Goal: Task Accomplishment & Management: Use online tool/utility

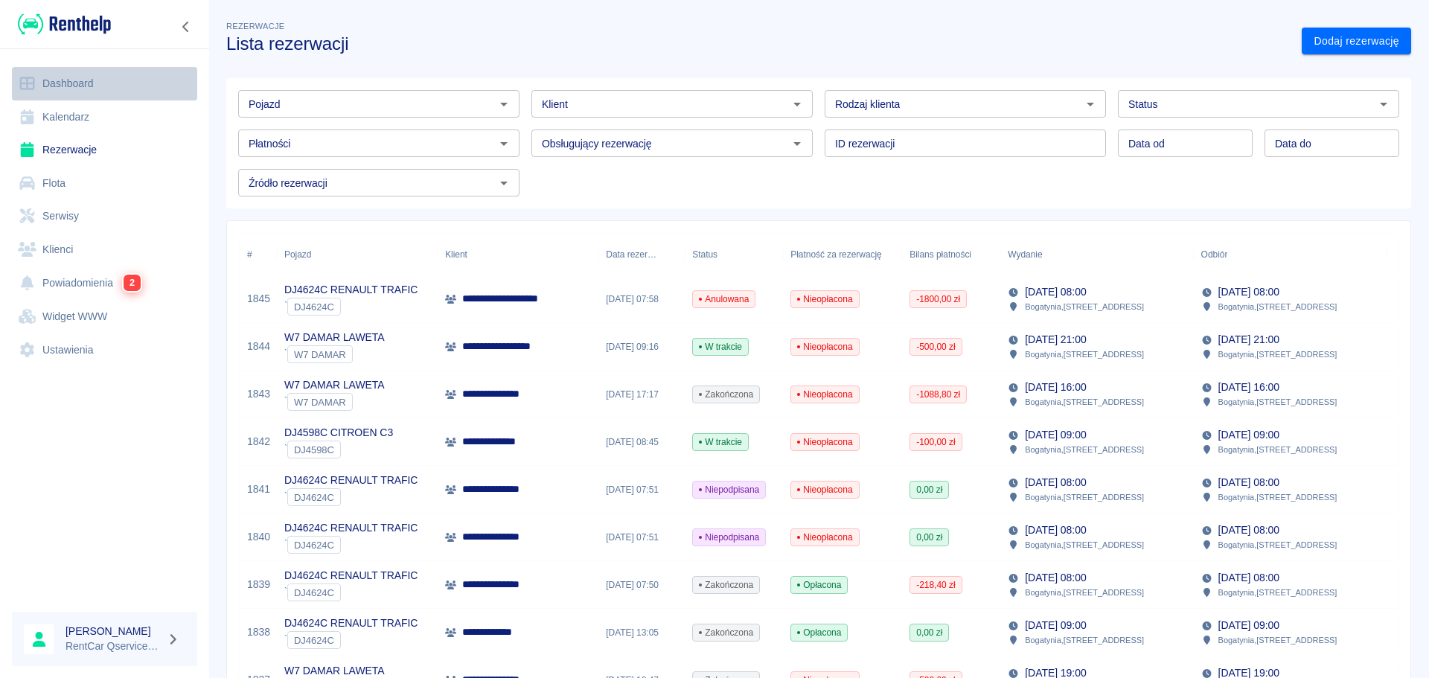
click at [63, 81] on link "Dashboard" at bounding box center [104, 83] width 185 height 33
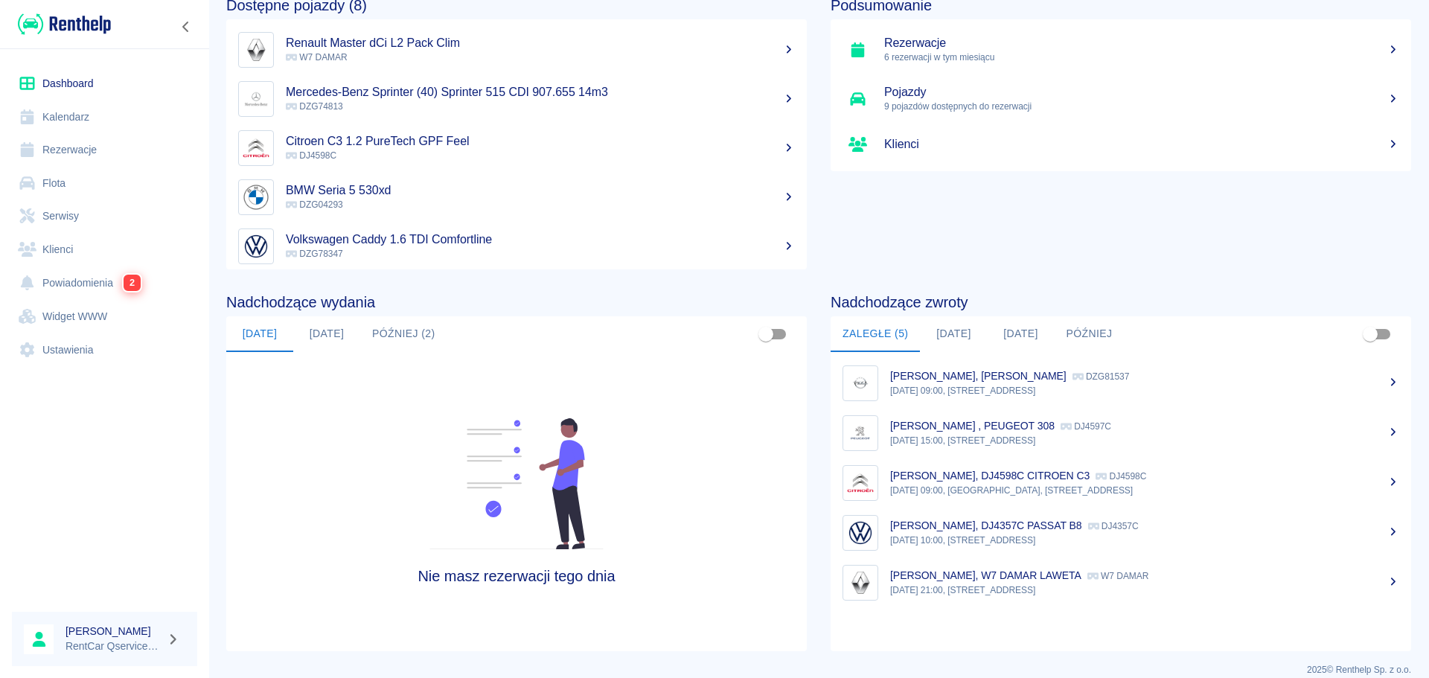
scroll to position [98, 0]
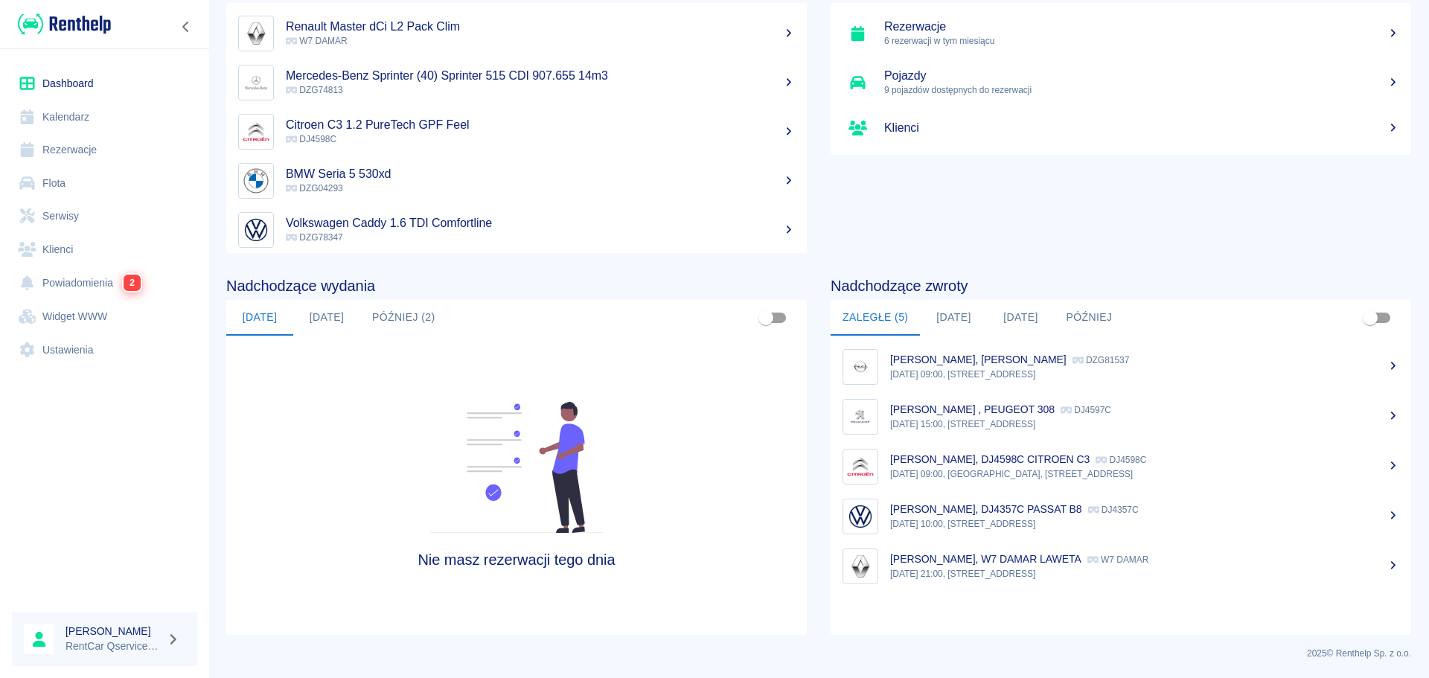
click at [952, 416] on div "[PERSON_NAME] , PEUGEOT 308 DJ4597C" at bounding box center [1144, 410] width 509 height 16
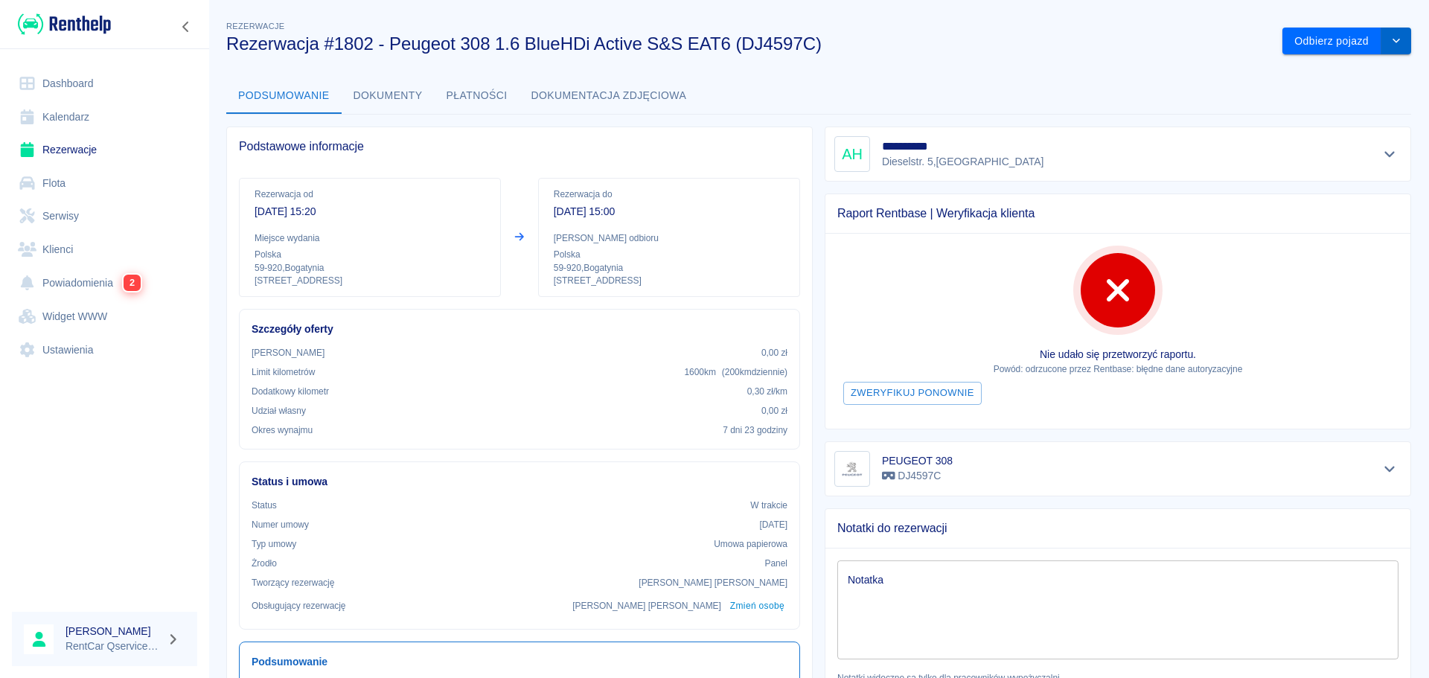
click at [1390, 40] on icon "drop-down" at bounding box center [1396, 41] width 12 height 10
click at [1334, 69] on li "Przedłuż rezerwację" at bounding box center [1336, 72] width 126 height 25
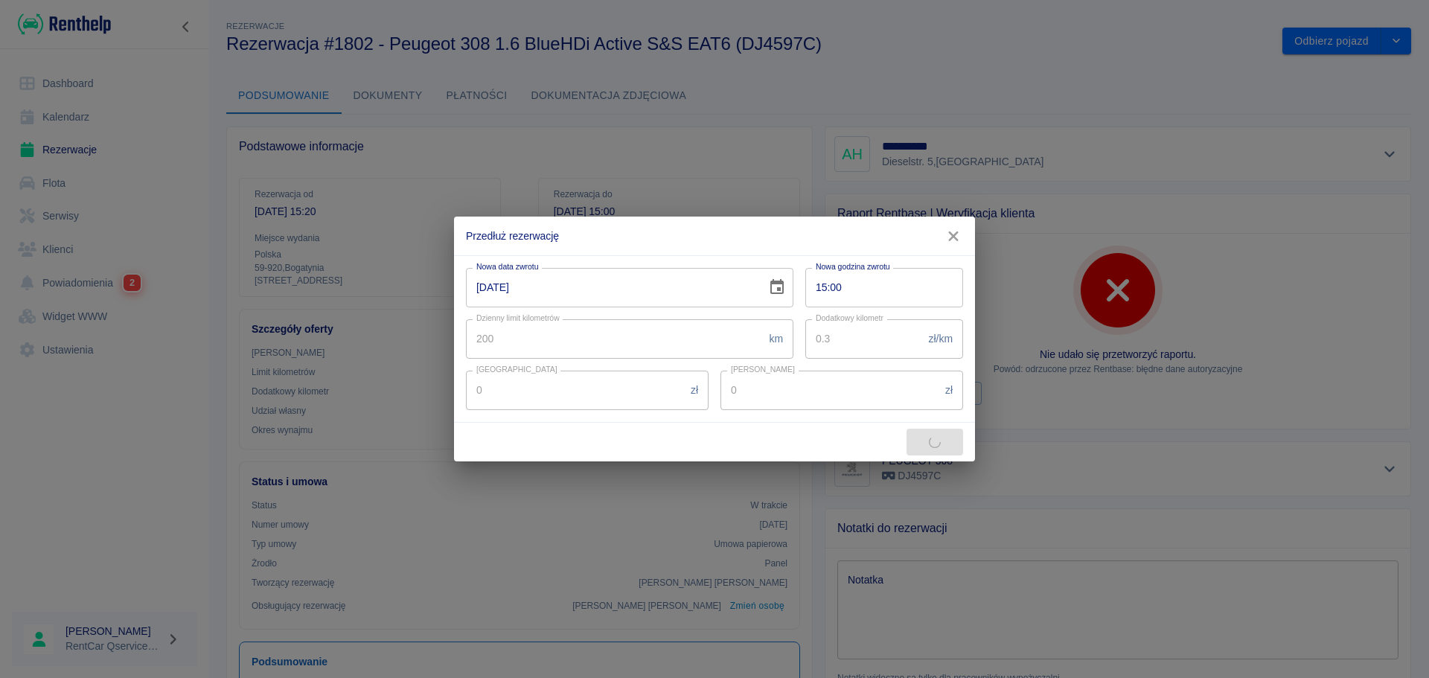
type input "1200"
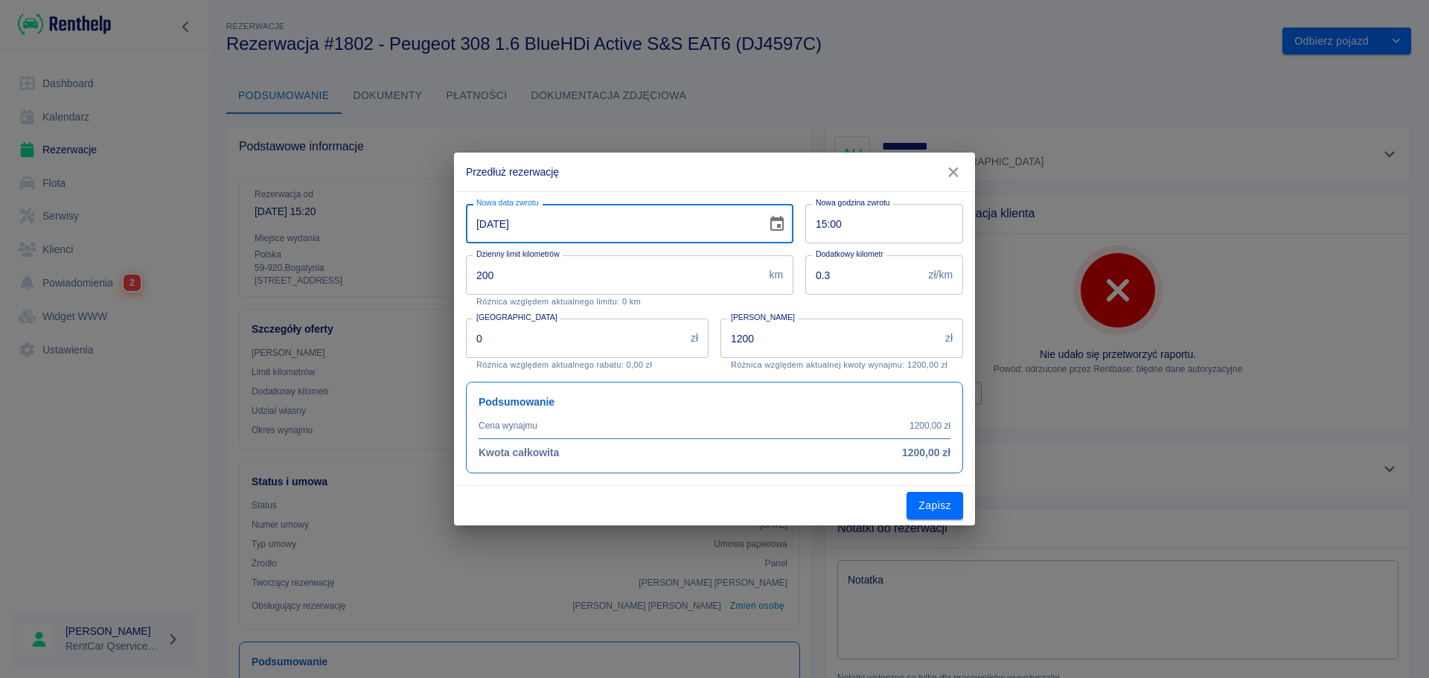
click at [483, 232] on input "[DATE]" at bounding box center [611, 223] width 290 height 39
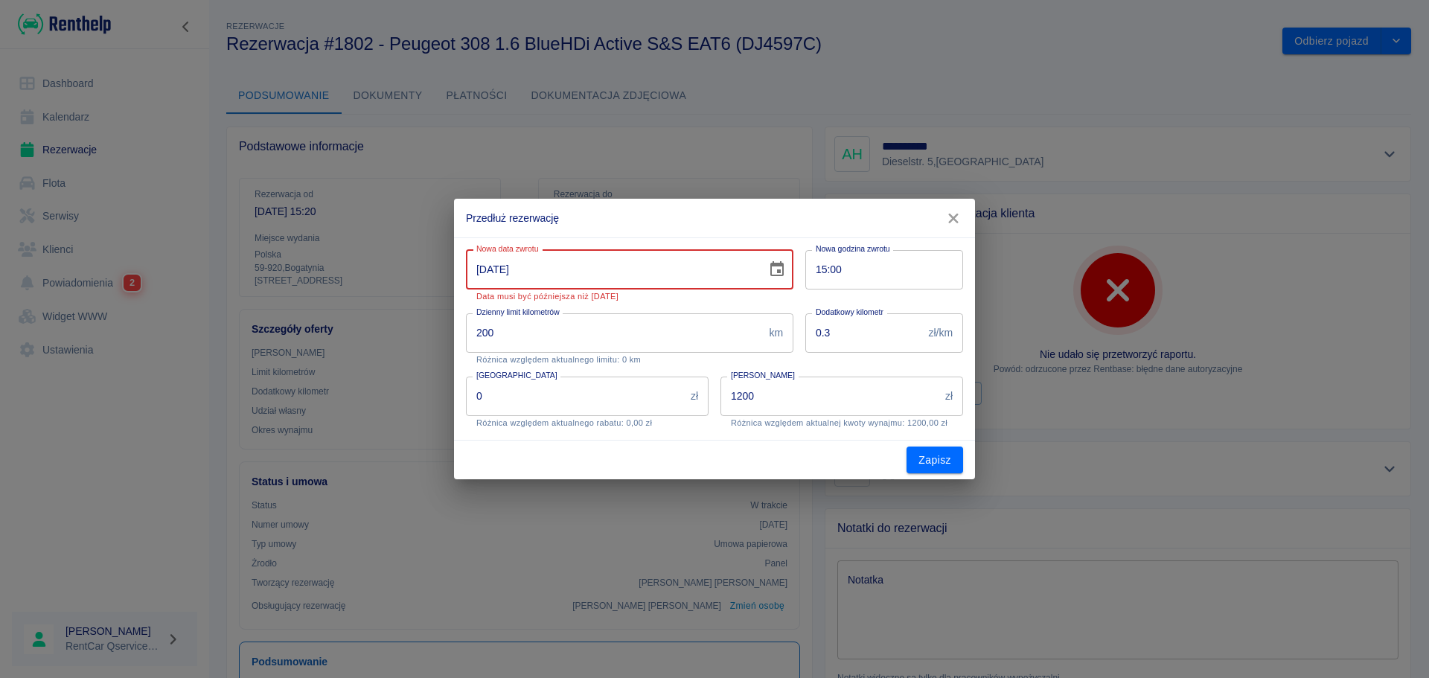
type input "[DATE]"
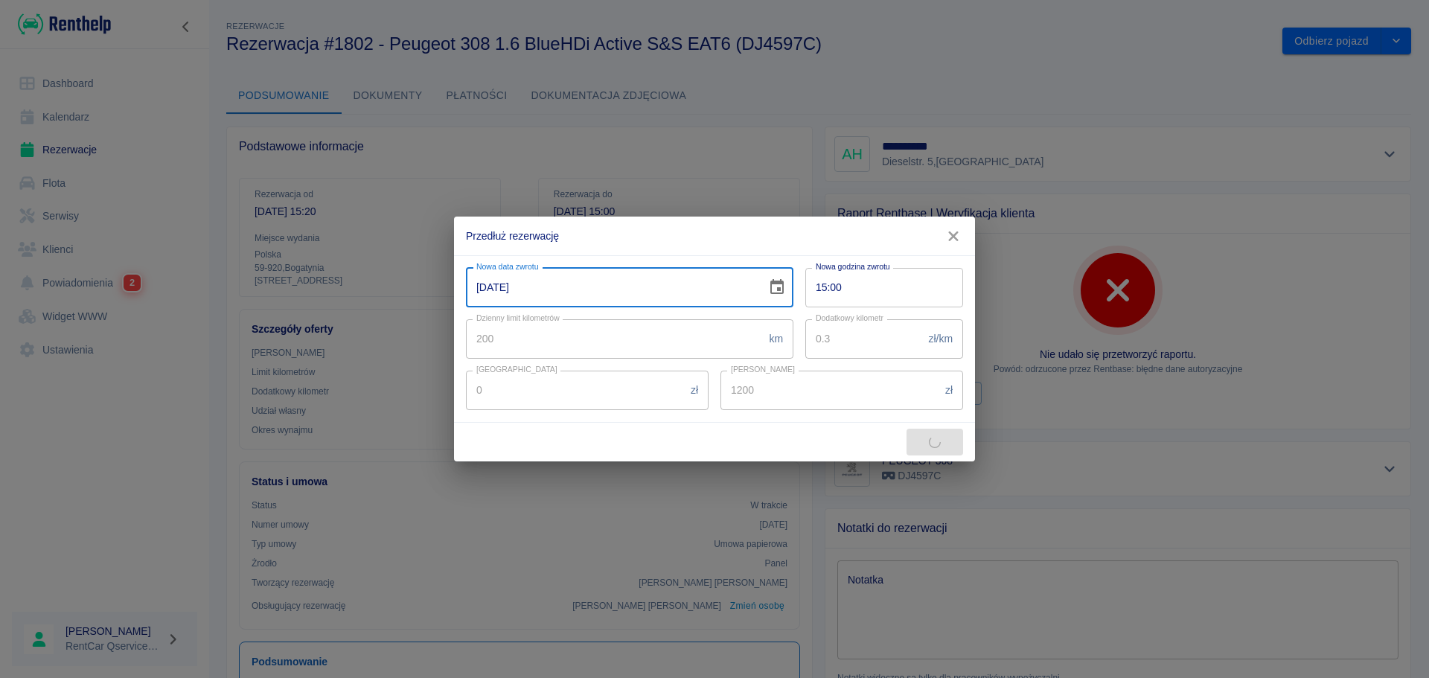
type input "8400"
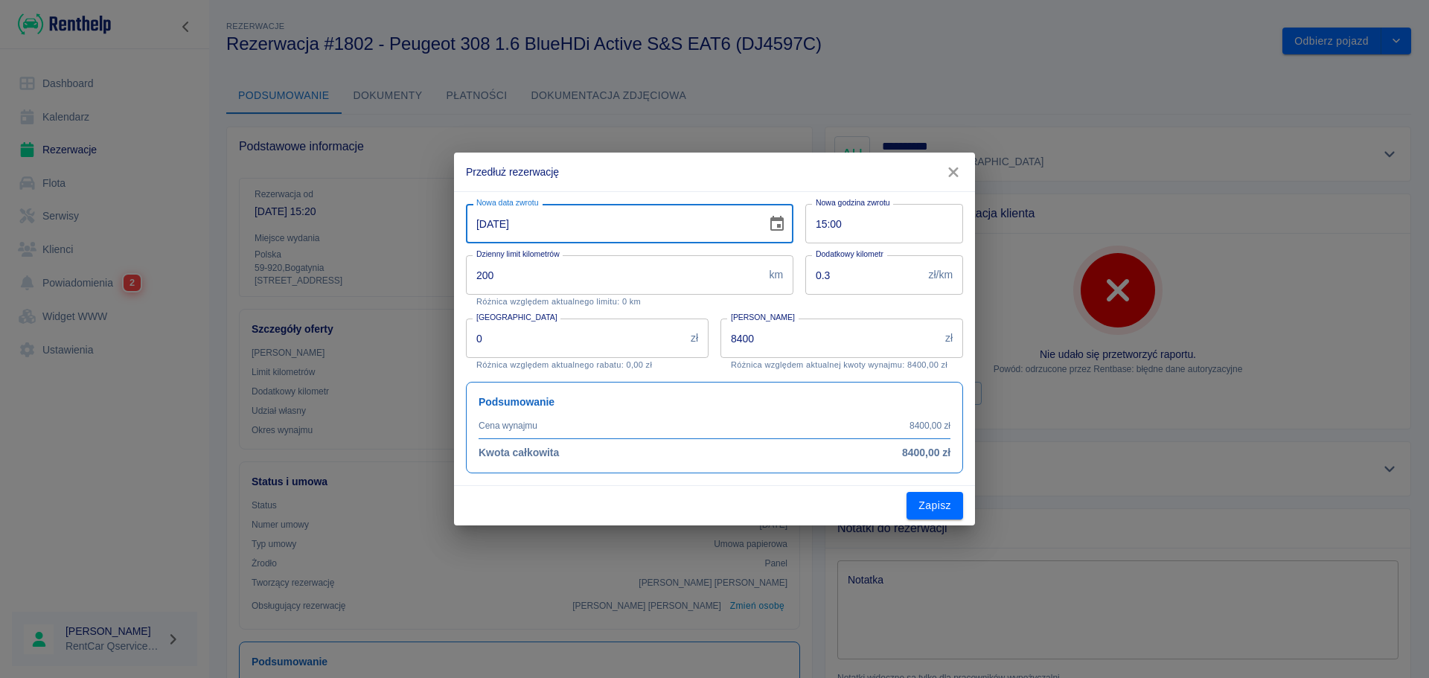
type input "[DATE]"
drag, startPoint x: 817, startPoint y: 348, endPoint x: 627, endPoint y: 341, distance: 190.6
click at [627, 342] on div "Nowa data zwrotu [DATE] Nowa data zwrotu Nowa godzina zwrotu 15:00 Nowa godzina…" at bounding box center [708, 332] width 509 height 281
click at [749, 483] on div "Nowa data zwrotu [DATE] Nowa data zwrotu Nowa godzina zwrotu 15:00 Nowa godzina…" at bounding box center [714, 338] width 521 height 295
click at [943, 505] on button "Zapisz" at bounding box center [934, 506] width 57 height 28
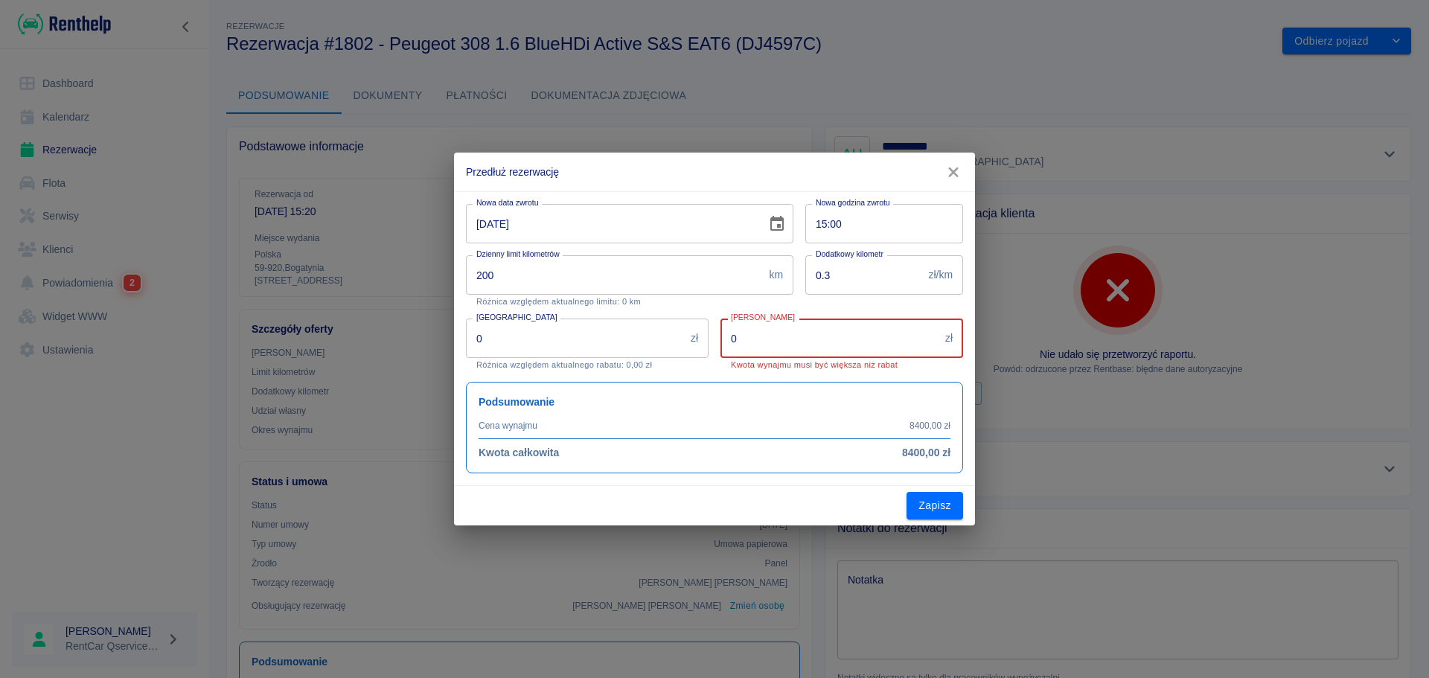
drag, startPoint x: 781, startPoint y: 342, endPoint x: 730, endPoint y: 336, distance: 51.0
click at [730, 336] on input "0" at bounding box center [829, 338] width 219 height 39
click at [726, 336] on input "0" at bounding box center [829, 338] width 219 height 39
click at [774, 333] on input "8" at bounding box center [829, 338] width 219 height 39
type input "8400"
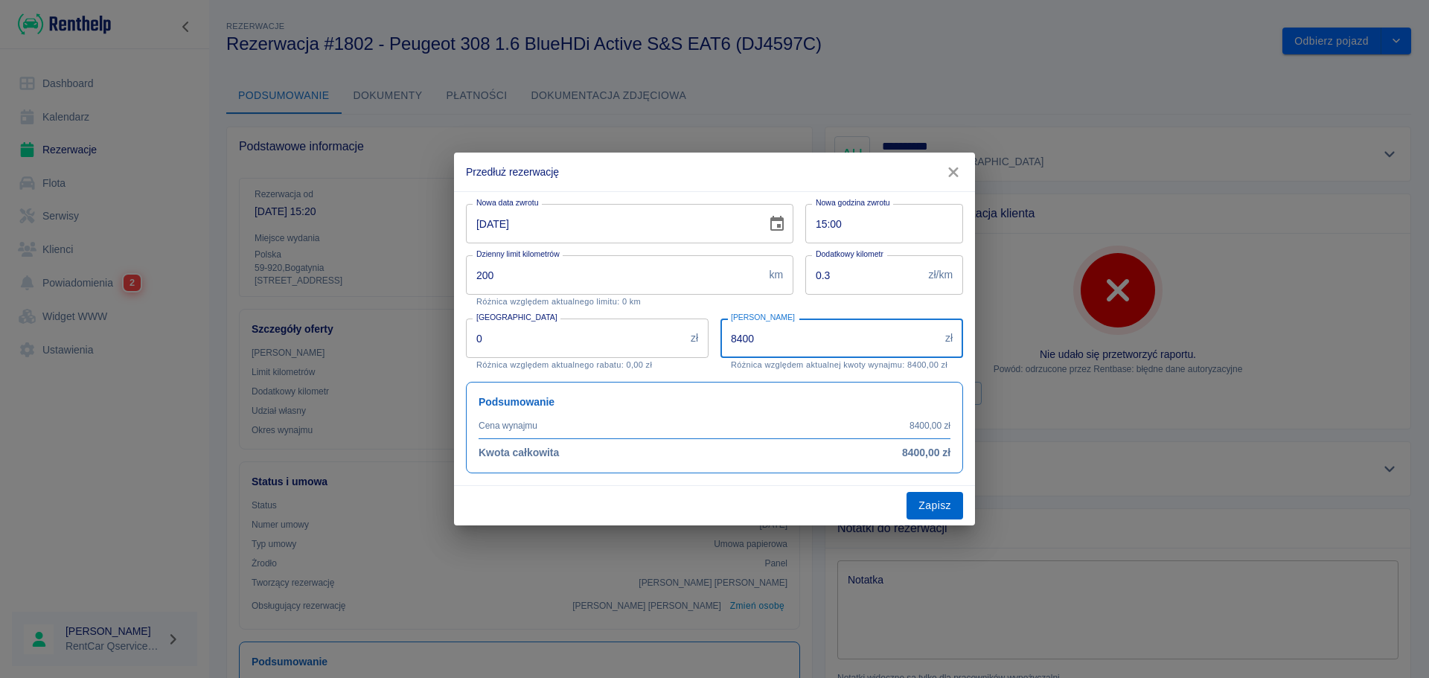
click at [934, 502] on button "Zapisz" at bounding box center [934, 506] width 57 height 28
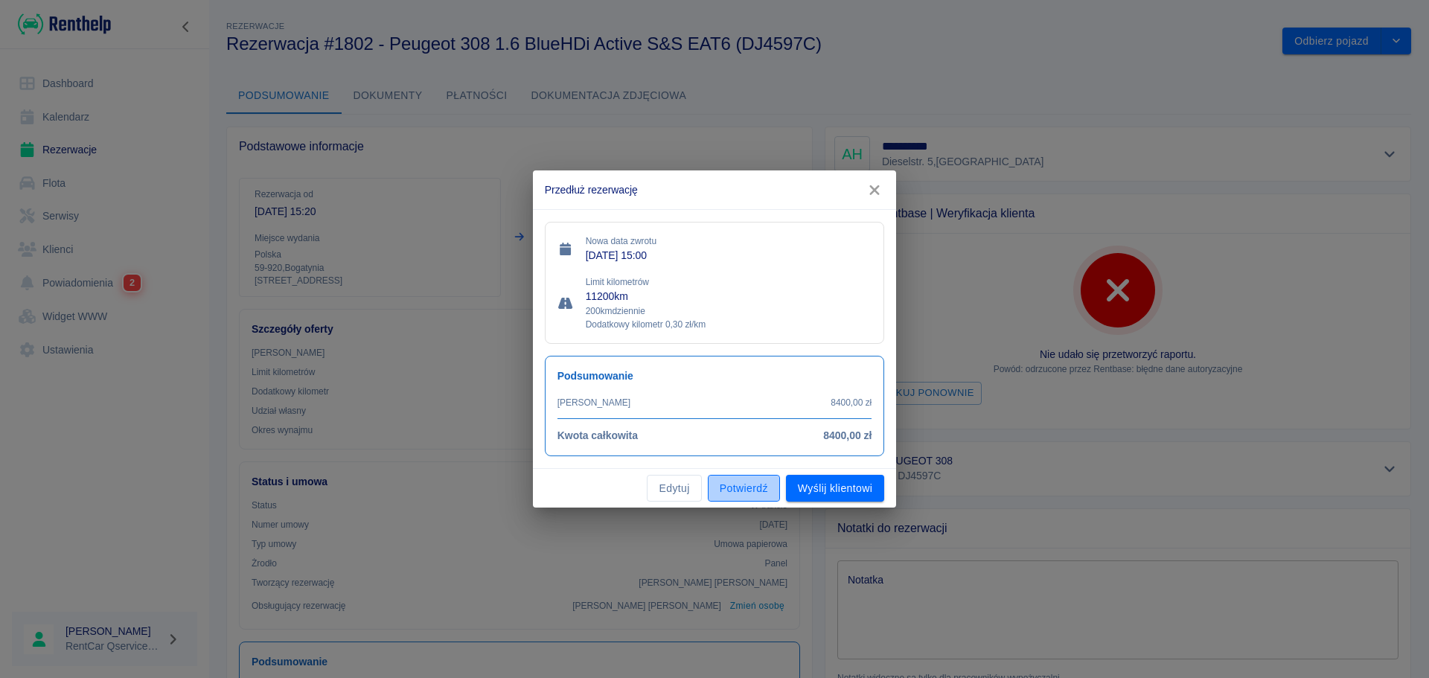
click at [746, 493] on button "Potwierdź" at bounding box center [744, 489] width 72 height 28
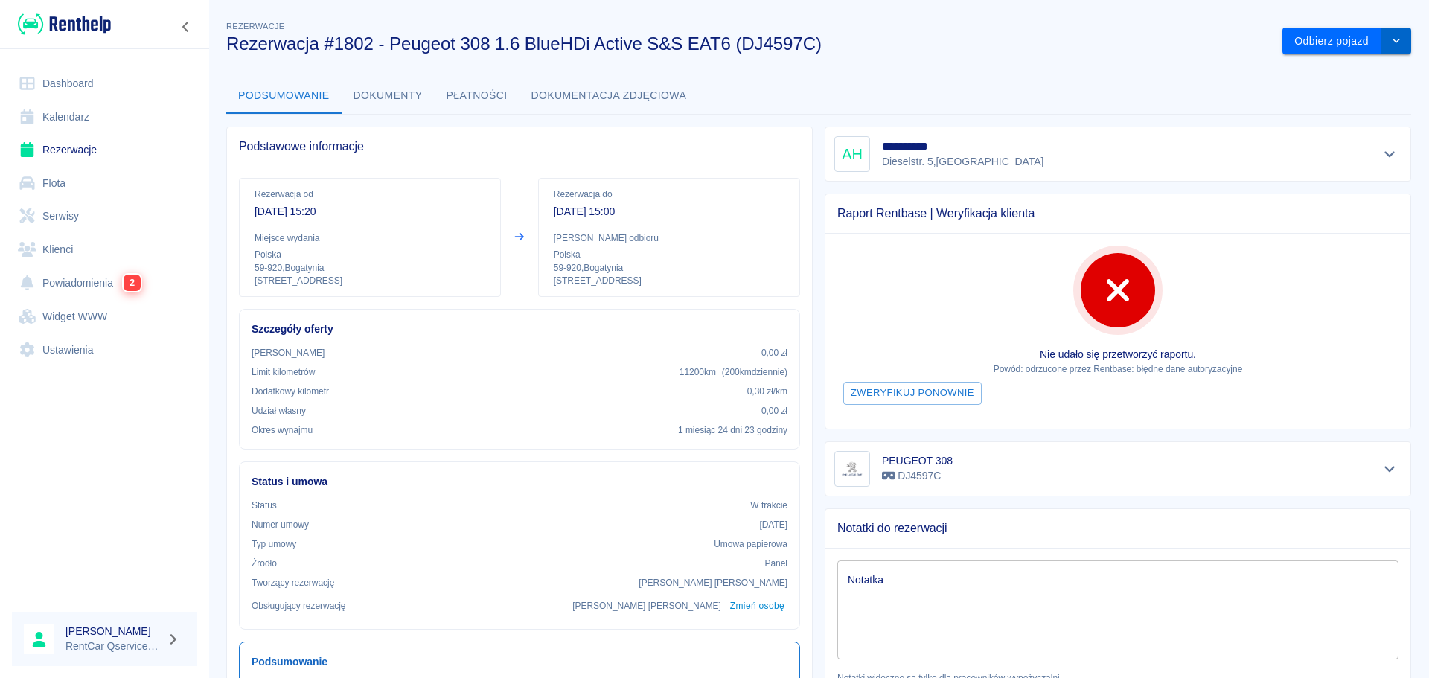
click at [1388, 47] on button "drop-down" at bounding box center [1396, 42] width 30 height 28
click at [402, 102] on button "Dokumenty" at bounding box center [388, 96] width 93 height 36
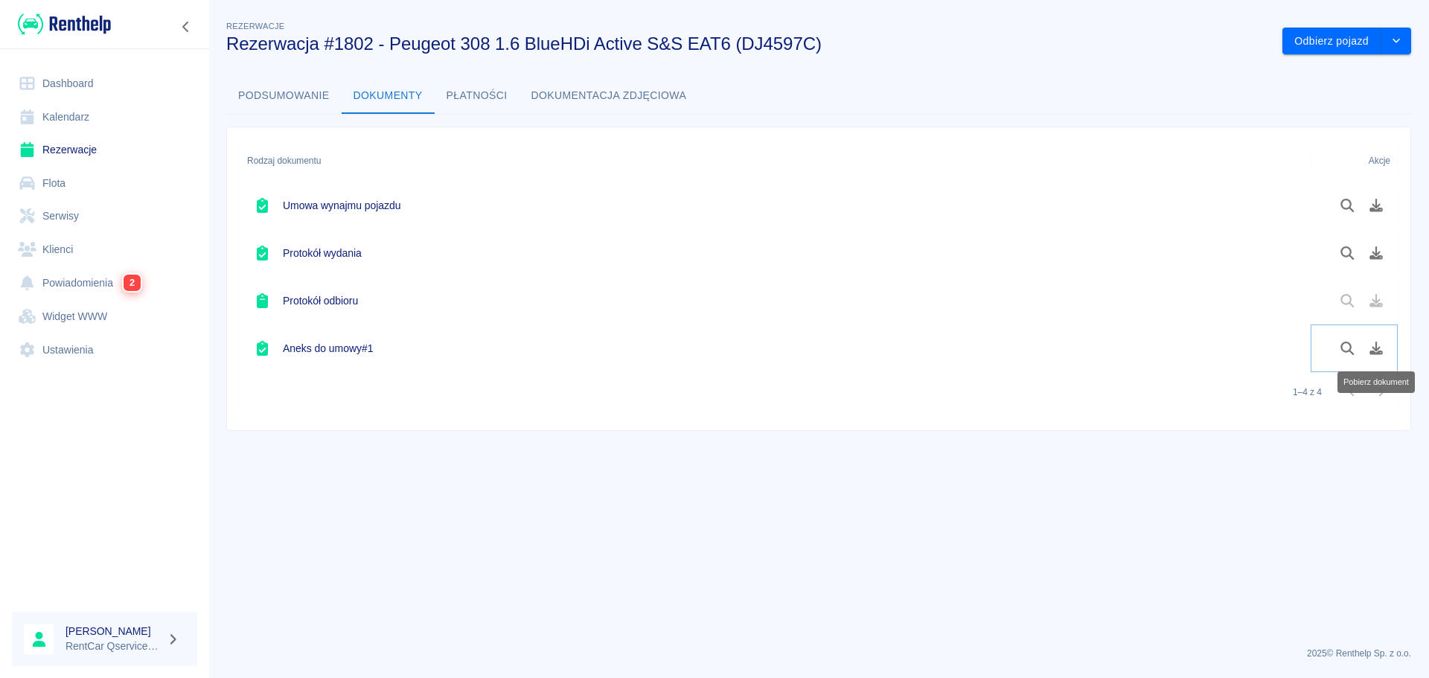
click at [1379, 353] on icon "Pobierz dokument" at bounding box center [1375, 348] width 13 height 13
click at [1308, 52] on button "Odbierz pojazd" at bounding box center [1331, 42] width 99 height 28
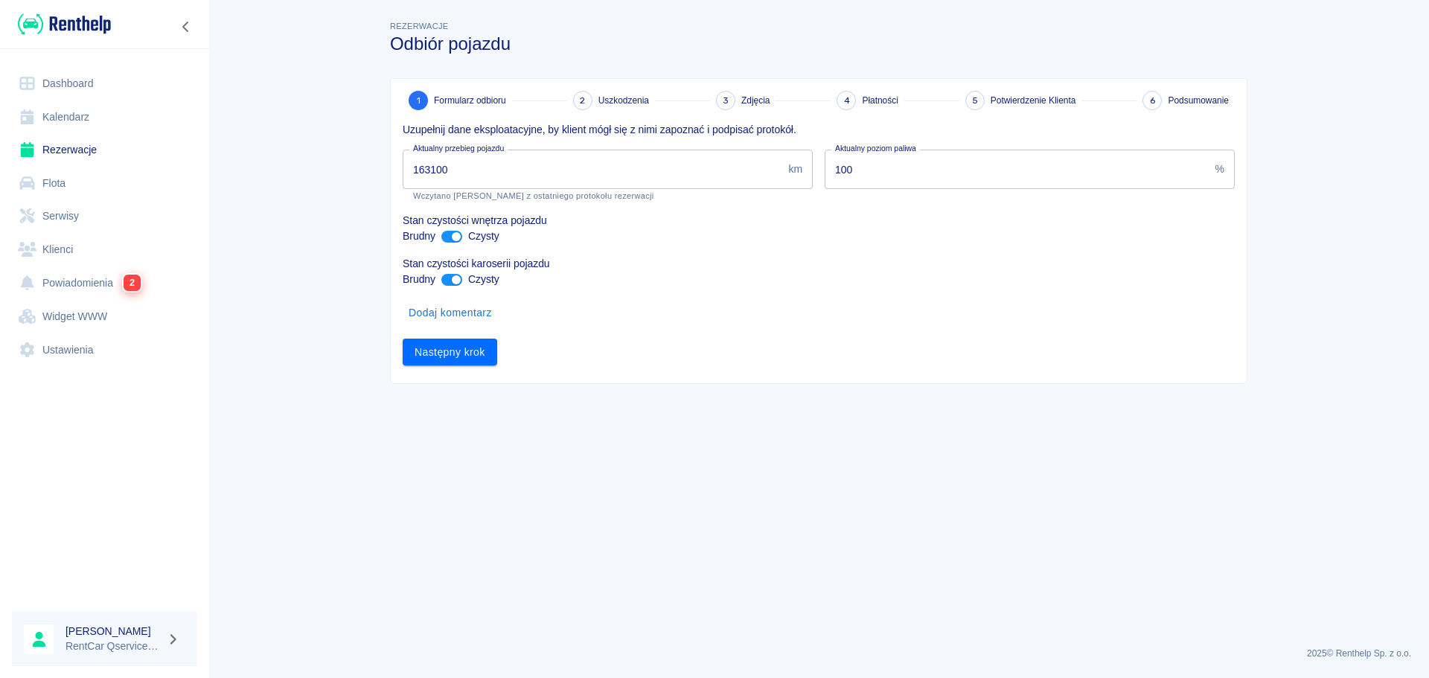
click at [544, 181] on input "163100" at bounding box center [593, 169] width 380 height 39
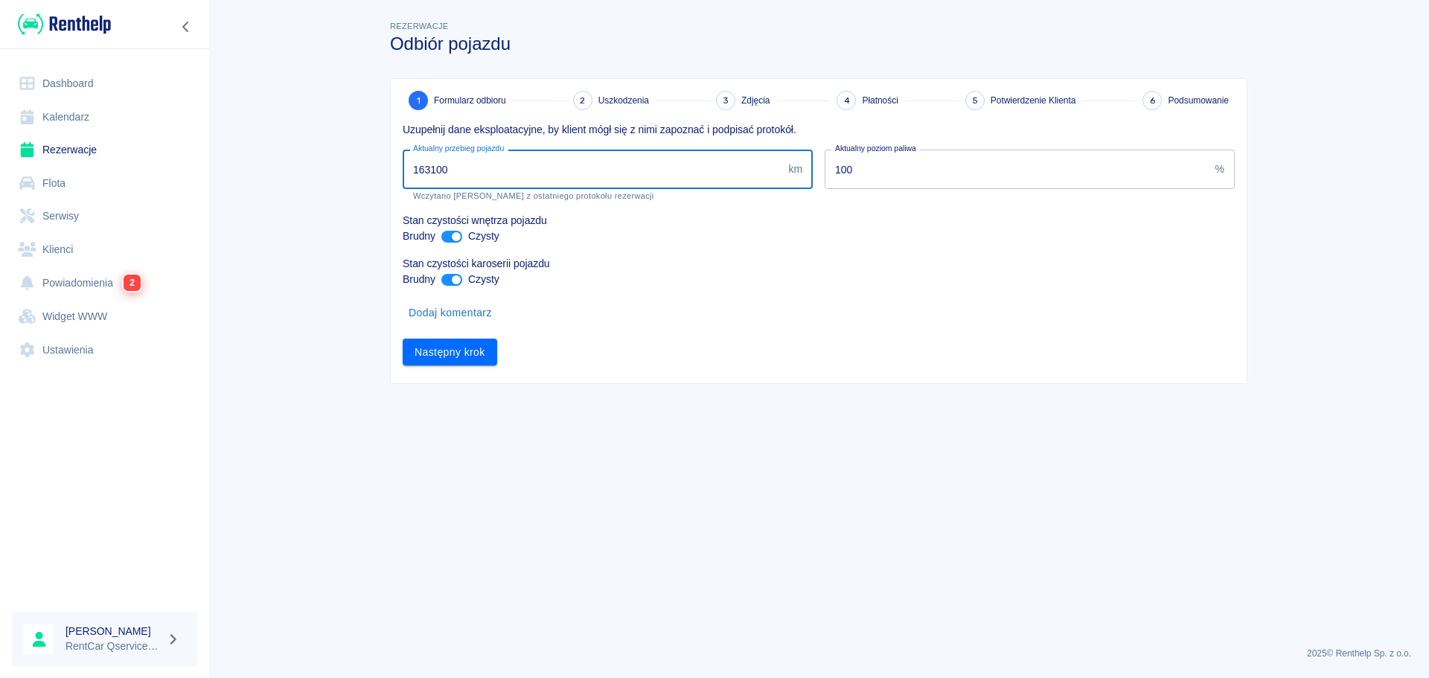
click at [544, 181] on input "163100" at bounding box center [593, 169] width 380 height 39
type input "164767"
click at [634, 476] on main "Rezerwacje Odbiór pojazdu 1 Formularz odbioru 2 Uszkodzenia 3 Zdjęcia 4 Płatnoś…" at bounding box center [818, 326] width 1220 height 617
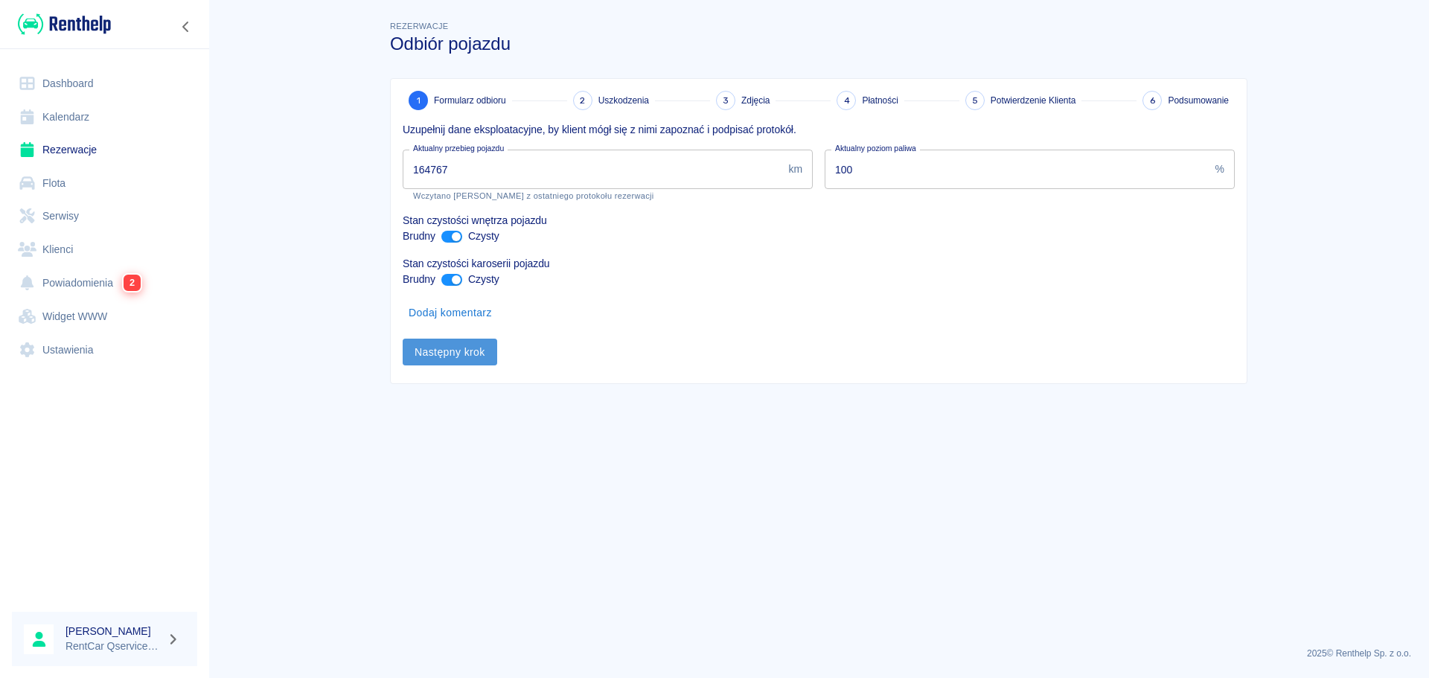
click at [467, 344] on button "Następny krok" at bounding box center [450, 353] width 95 height 28
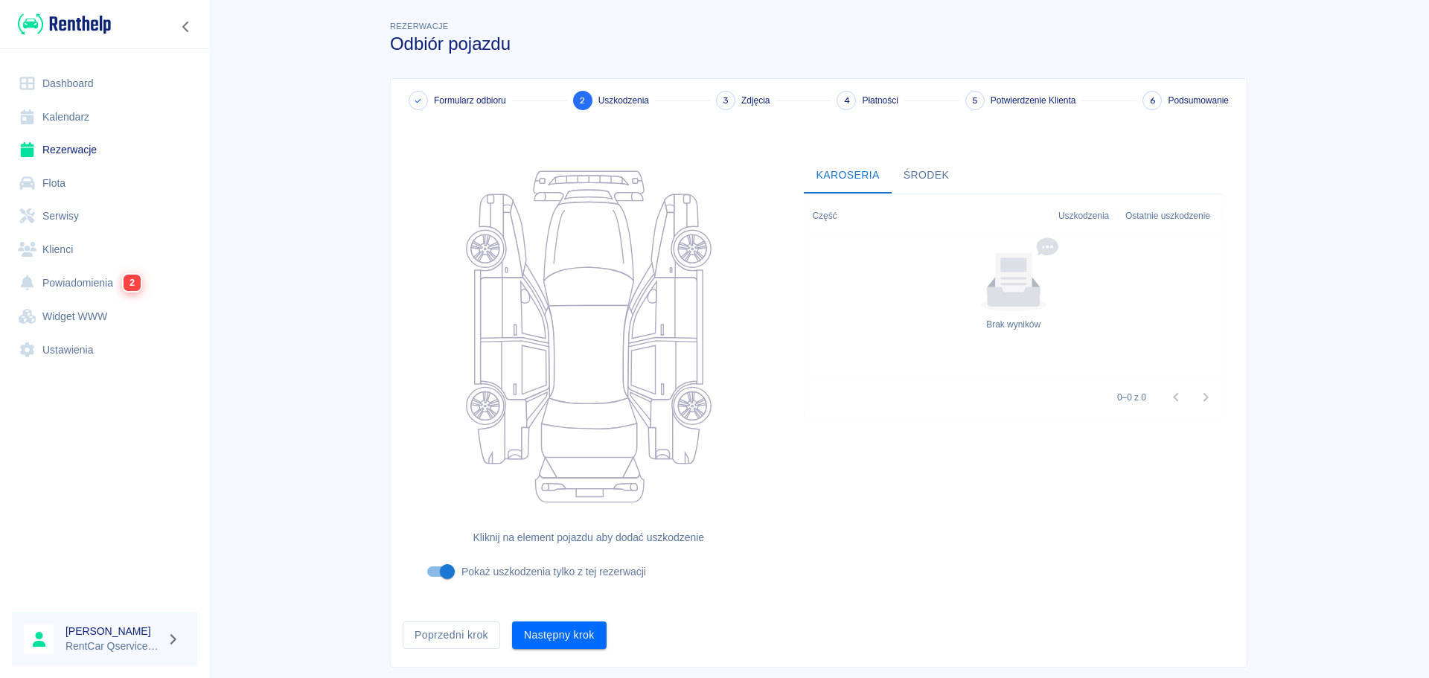
click at [566, 638] on button "Następny krok" at bounding box center [559, 635] width 95 height 28
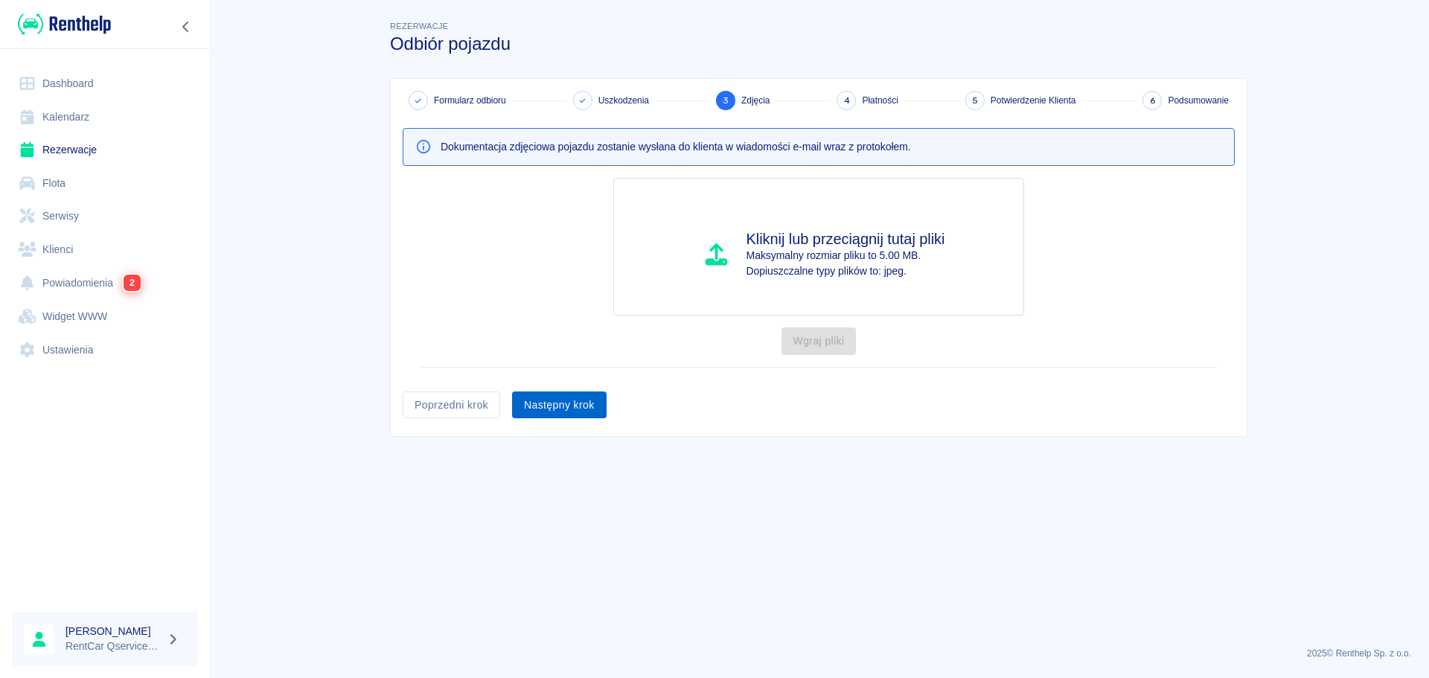
click at [575, 417] on button "Następny krok" at bounding box center [559, 405] width 95 height 28
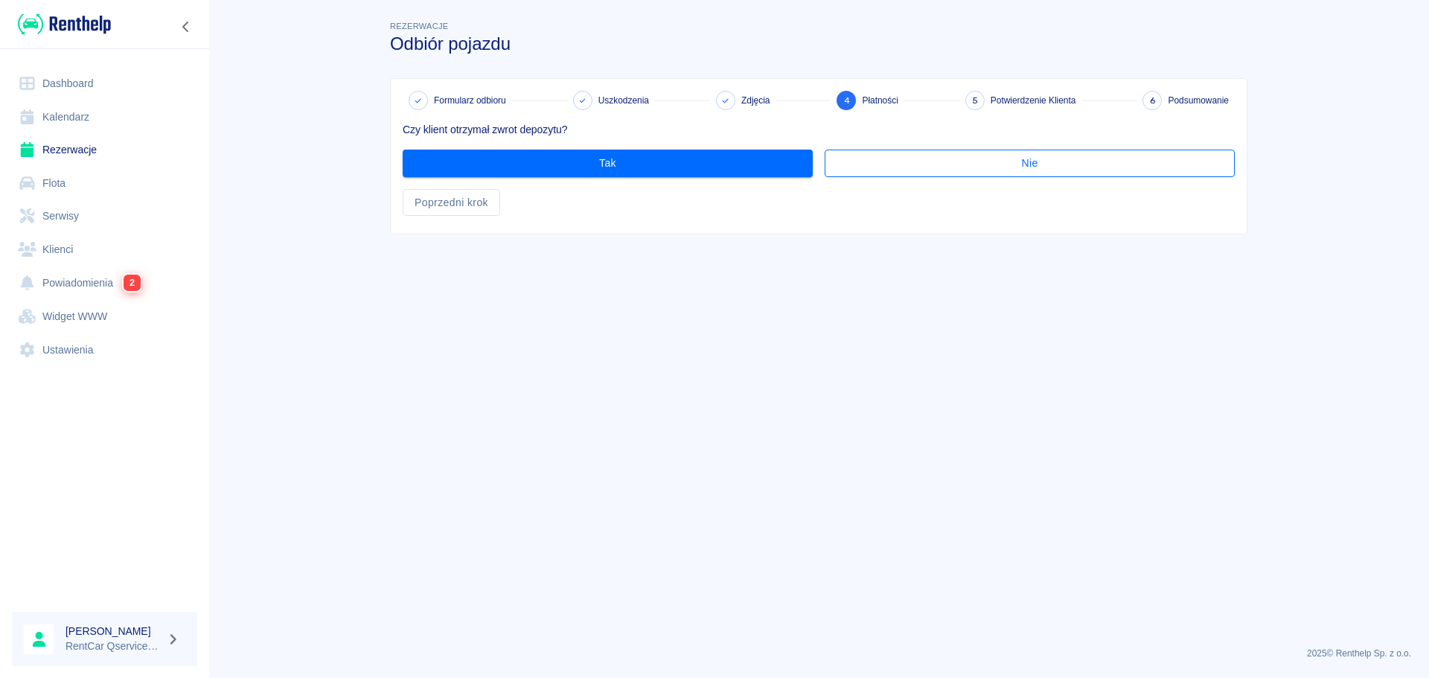
click at [915, 163] on button "Nie" at bounding box center [1030, 164] width 410 height 28
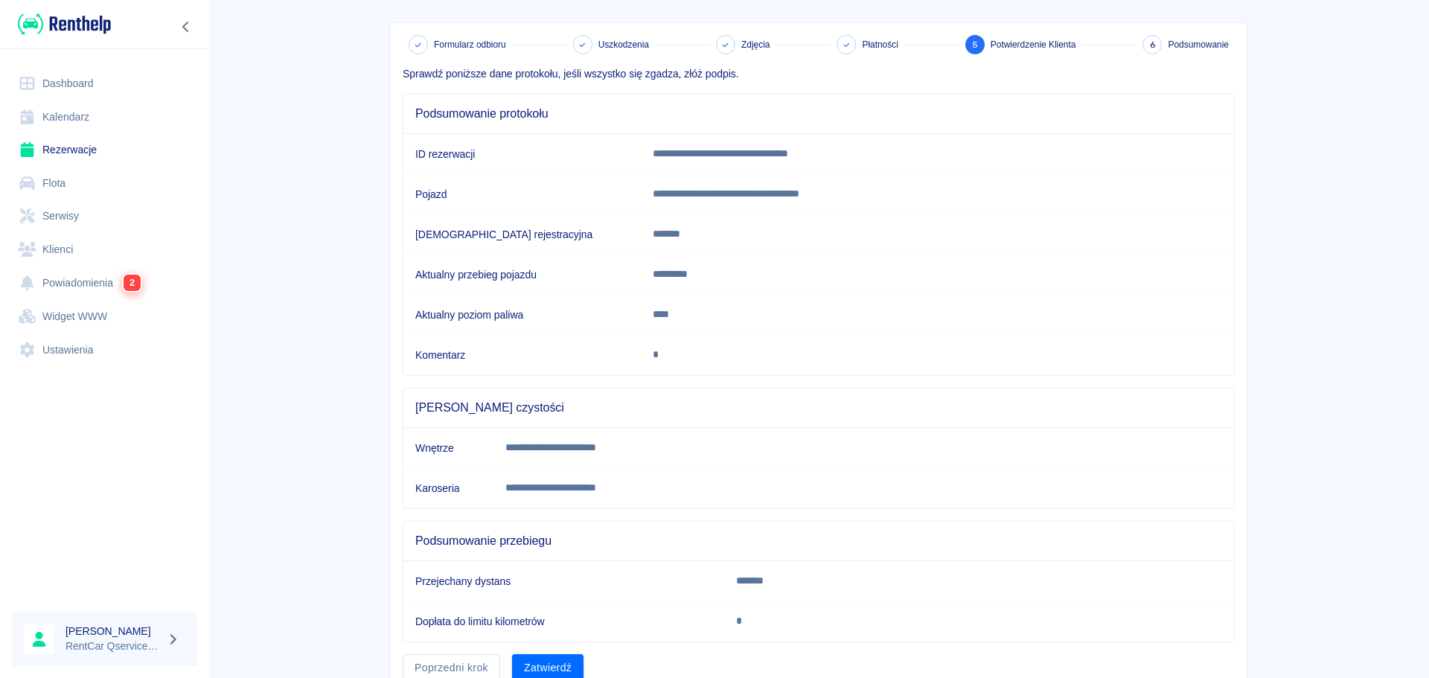
scroll to position [121, 0]
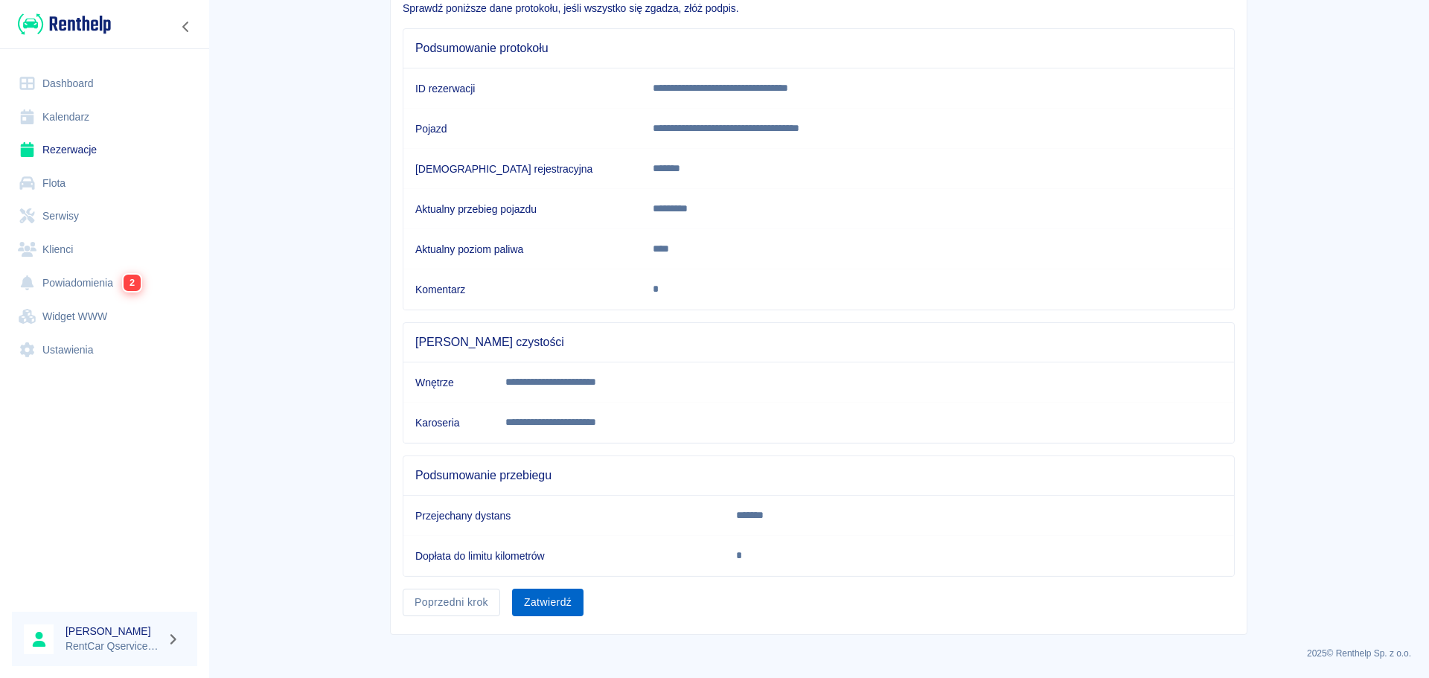
click at [543, 601] on button "Zatwierdź" at bounding box center [547, 603] width 71 height 28
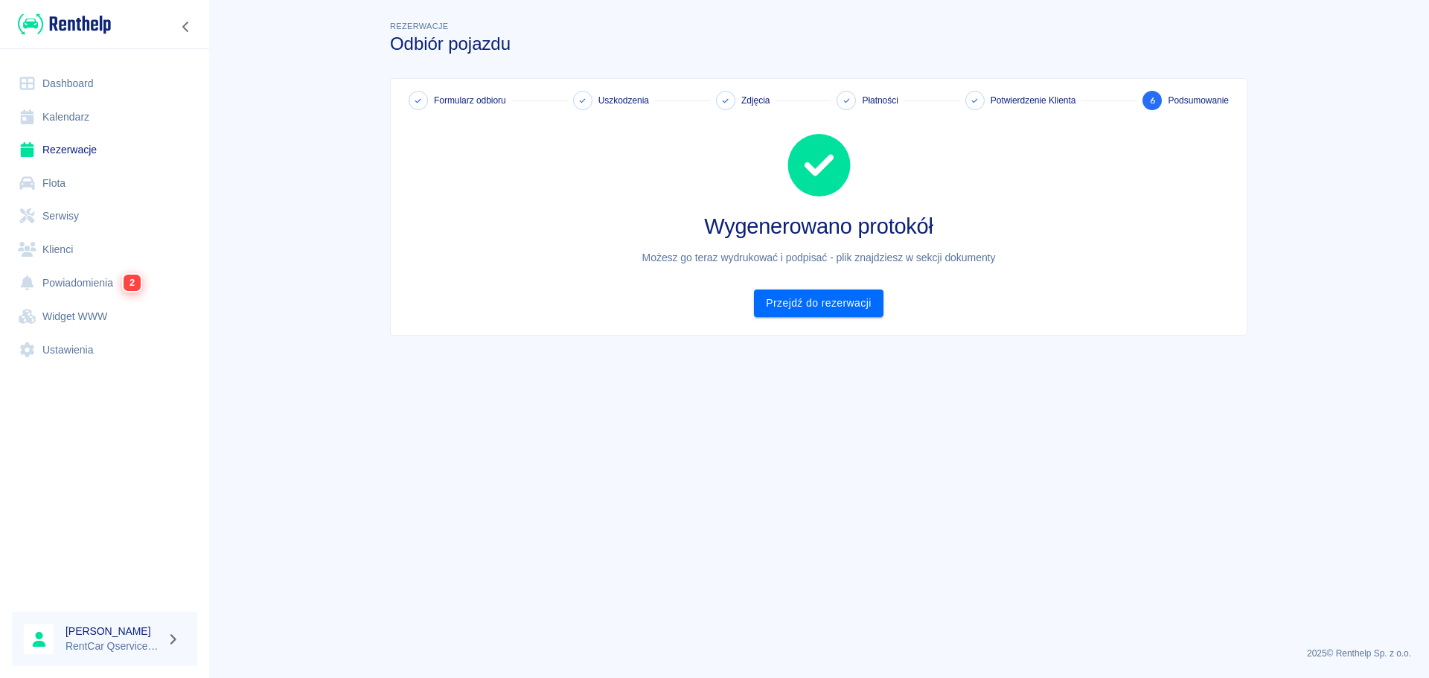
scroll to position [0, 0]
click at [841, 304] on link "Przejdź do rezerwacji" at bounding box center [818, 303] width 129 height 28
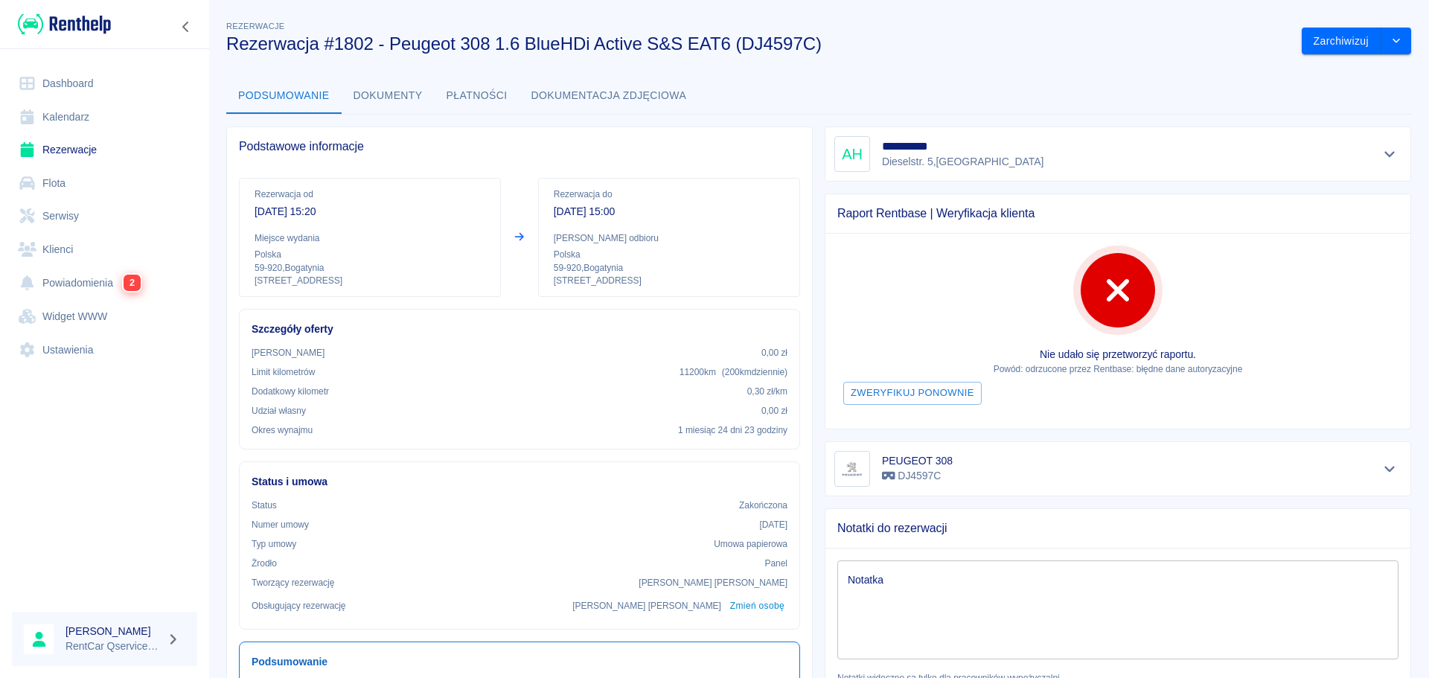
click at [393, 98] on button "Dokumenty" at bounding box center [388, 96] width 93 height 36
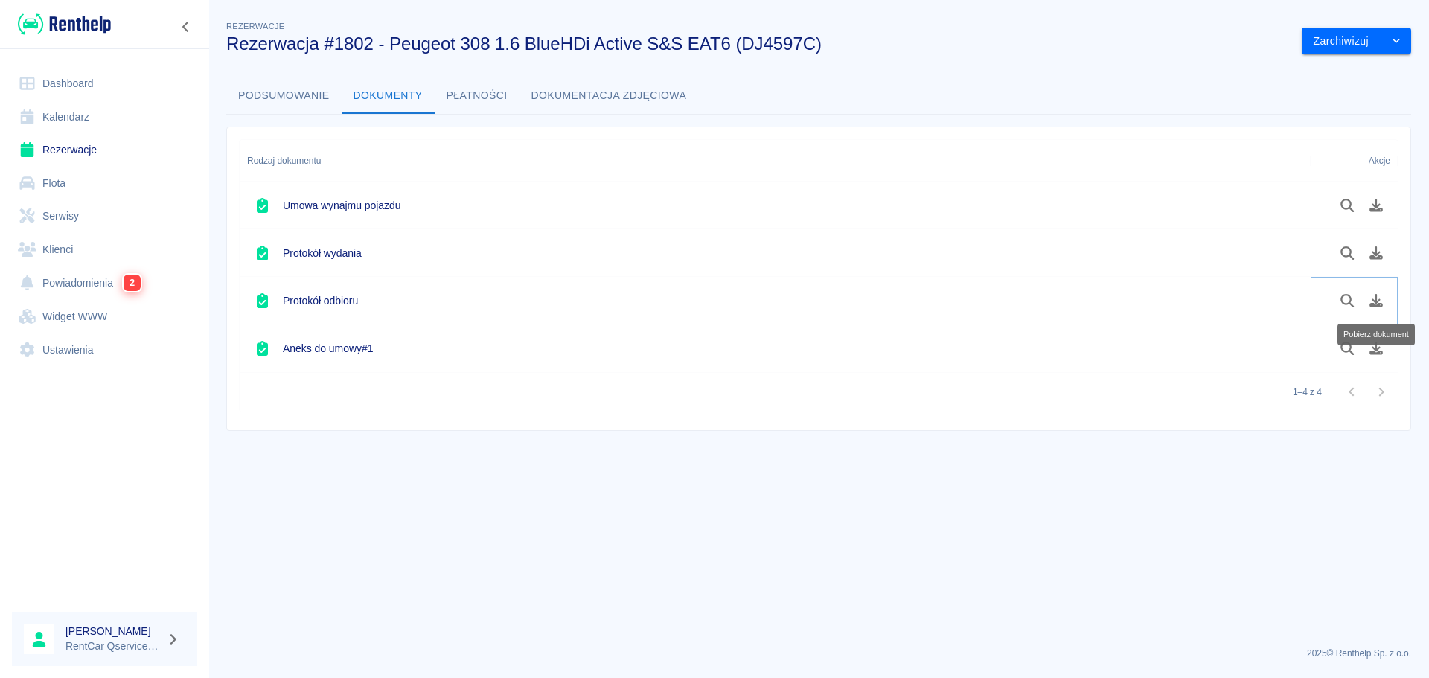
click at [1375, 304] on icon "Pobierz dokument" at bounding box center [1376, 300] width 17 height 13
